Goal: Task Accomplishment & Management: Use online tool/utility

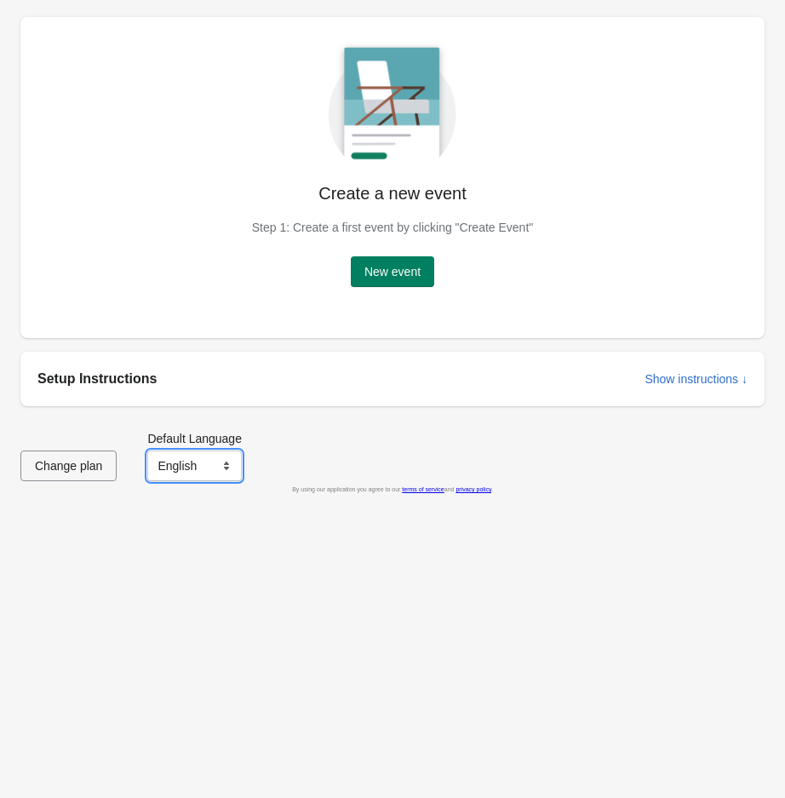
click at [214, 467] on select "English Français" at bounding box center [194, 465] width 94 height 31
click at [9, 378] on div "Create a new event Step 1: Create a first event by clicking "Create Event" New …" at bounding box center [383, 204] width 761 height 403
